Goal: Task Accomplishment & Management: Use online tool/utility

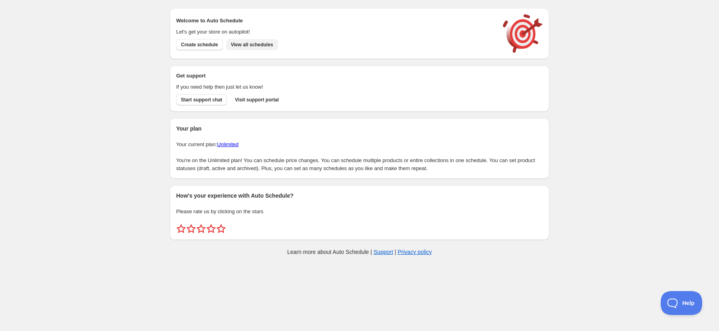
click at [266, 41] on button "View all schedules" at bounding box center [252, 44] width 52 height 11
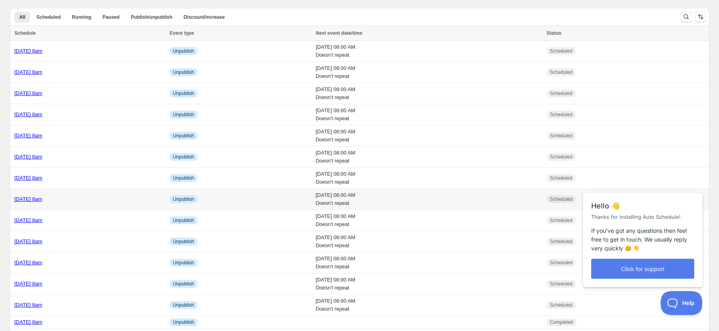
click at [24, 199] on link "[DATE] 8am" at bounding box center [28, 199] width 28 height 6
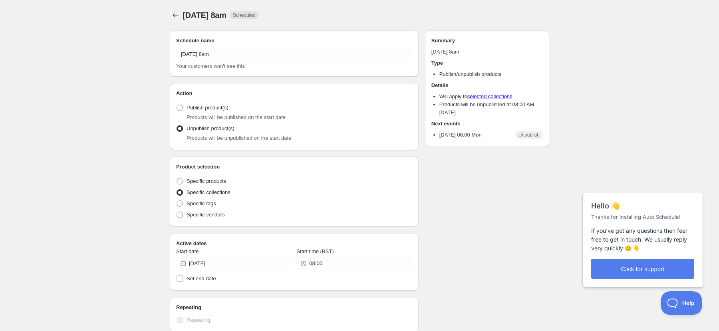
radio input "true"
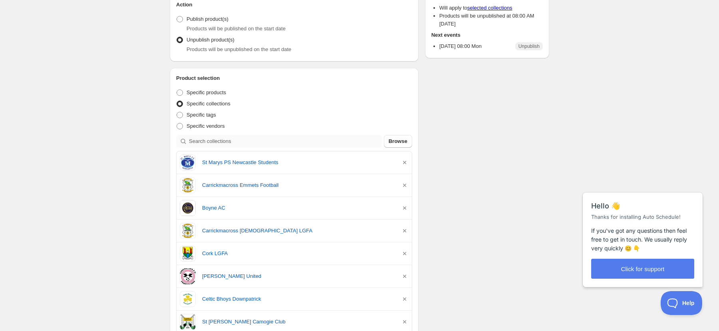
scroll to position [89, 0]
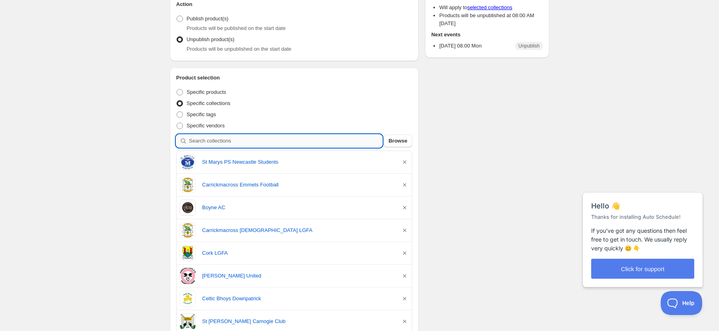
click at [280, 141] on input "search" at bounding box center [285, 141] width 193 height 13
paste input "Pairc Naomh Eoin Celtic Supporters Club [GEOGRAPHIC_DATA]"
type input "Pairc Naomh Eoin Celtic Supporters Club [GEOGRAPHIC_DATA]"
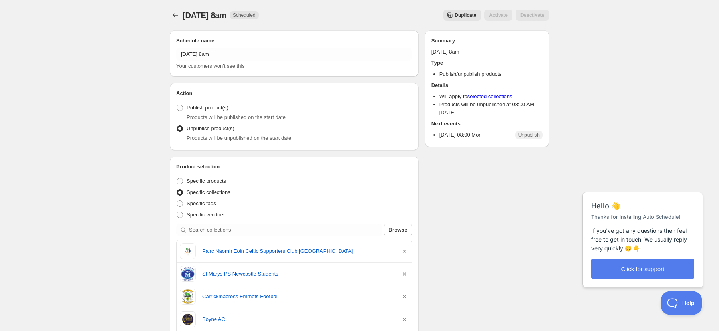
scroll to position [0, 0]
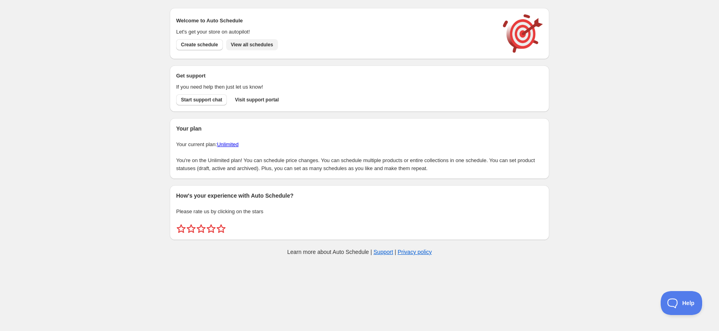
click at [261, 48] on button "View all schedules" at bounding box center [252, 44] width 52 height 11
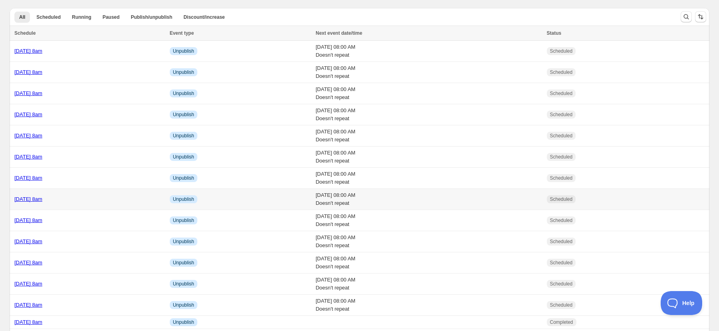
click at [20, 202] on link "[DATE] 8am" at bounding box center [28, 199] width 28 height 6
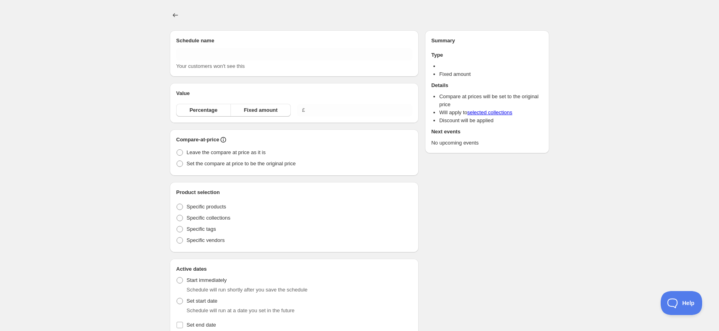
type input "[DATE] 8am"
radio input "true"
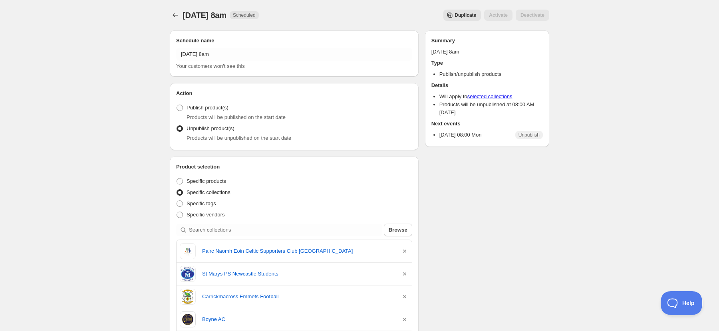
scroll to position [71, 0]
